Goal: Information Seeking & Learning: Learn about a topic

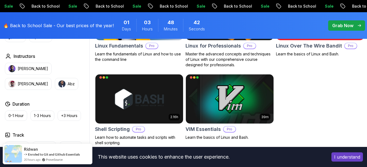
scroll to position [211, 0]
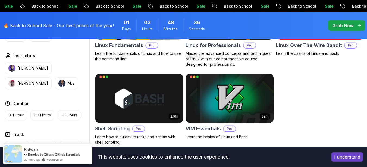
click at [144, 41] on img at bounding box center [139, 15] width 92 height 52
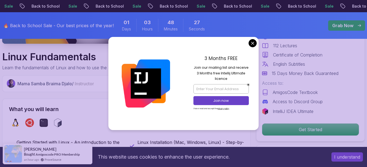
scroll to position [166, 0]
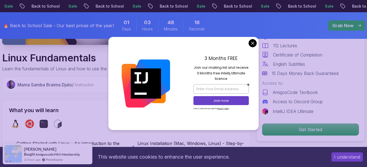
click at [52, 93] on div "Mama Samba Braima Djalo / Instructor" at bounding box center [126, 84] width 248 height 17
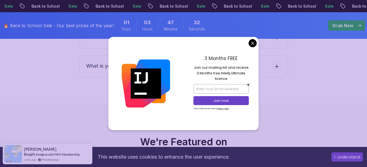
scroll to position [1806, 0]
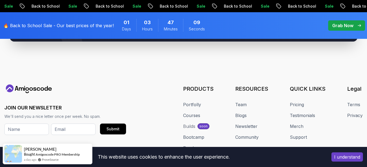
scroll to position [2109, 0]
